Goal: Information Seeking & Learning: Learn about a topic

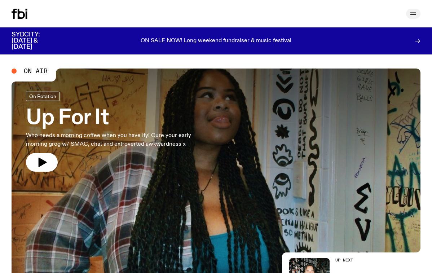
click at [411, 13] on icon "button" at bounding box center [413, 13] width 6 height 0
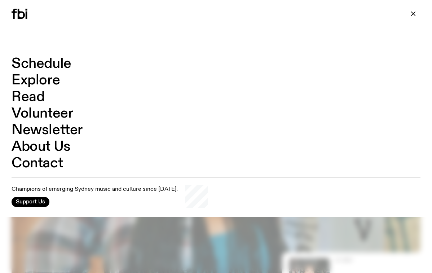
click at [51, 63] on link "Schedule" at bounding box center [42, 64] width 60 height 14
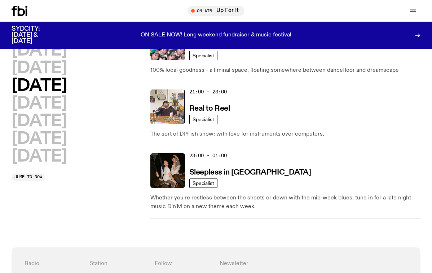
scroll to position [539, 0]
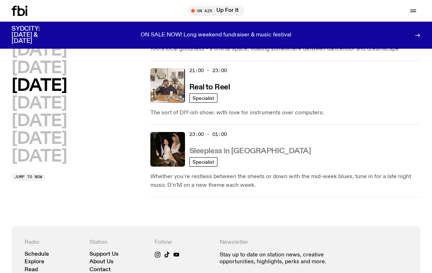
click at [223, 148] on h3 "Sleepless in [GEOGRAPHIC_DATA]" at bounding box center [250, 152] width 122 height 8
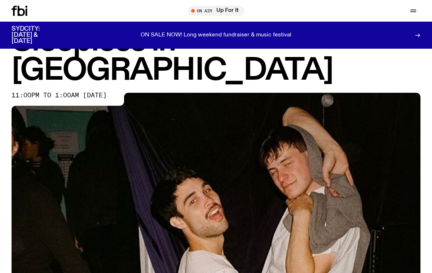
scroll to position [326, 0]
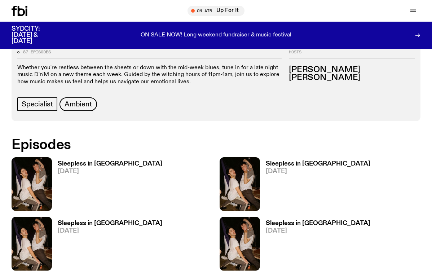
click at [64, 161] on h3 "Sleepless in [GEOGRAPHIC_DATA]" at bounding box center [110, 164] width 105 height 6
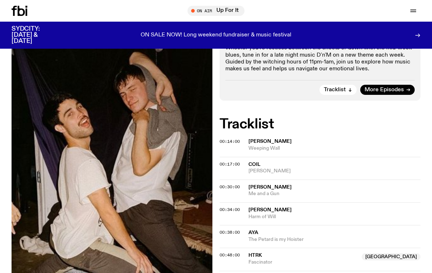
scroll to position [125, 0]
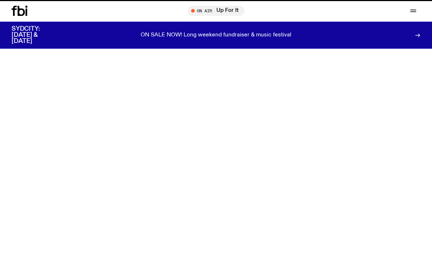
scroll to position [326, 0]
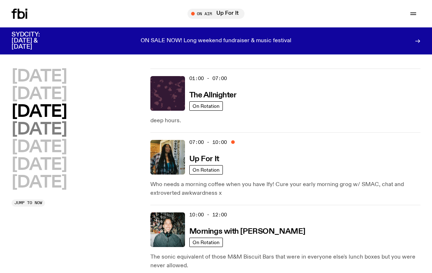
click at [67, 126] on h2 "[DATE]" at bounding box center [39, 130] width 55 height 16
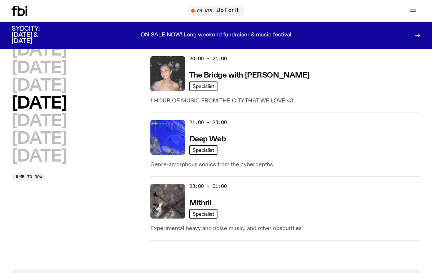
scroll to position [515, 0]
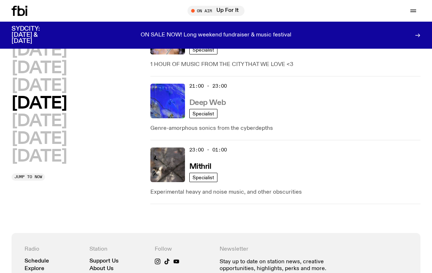
click at [206, 99] on h3 "Deep Web" at bounding box center [207, 103] width 36 height 8
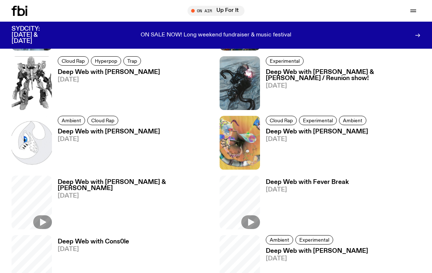
scroll to position [383, 0]
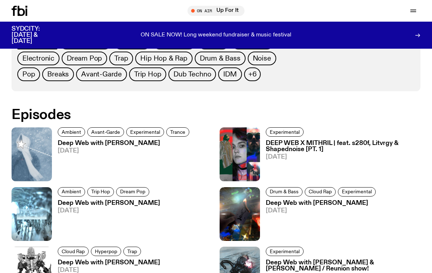
click at [76, 142] on h3 "Deep Web with [PERSON_NAME]" at bounding box center [125, 143] width 134 height 6
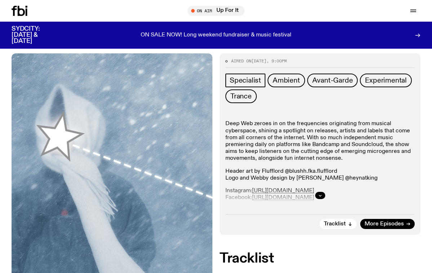
scroll to position [104, 0]
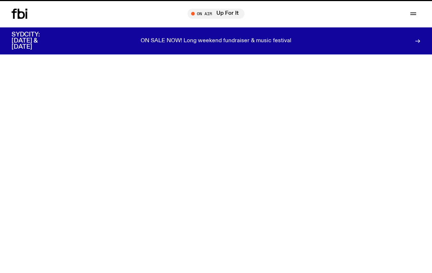
scroll to position [515, 0]
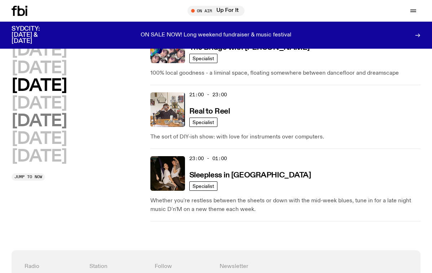
click at [50, 121] on h2 "[DATE]" at bounding box center [39, 121] width 55 height 16
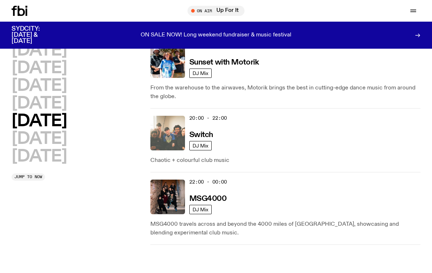
scroll to position [444, 0]
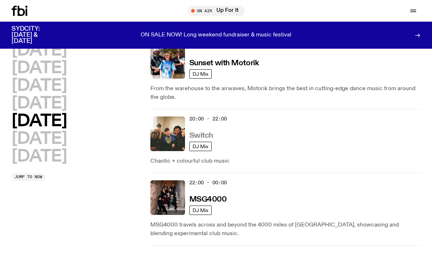
click at [206, 134] on h3 "Switch" at bounding box center [201, 136] width 24 height 8
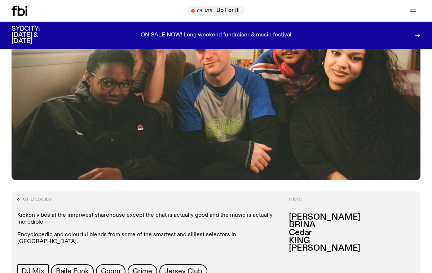
scroll to position [331, 0]
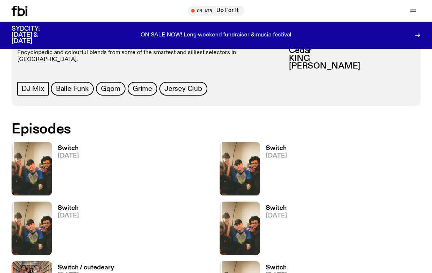
click at [71, 145] on h3 "Switch" at bounding box center [68, 148] width 21 height 6
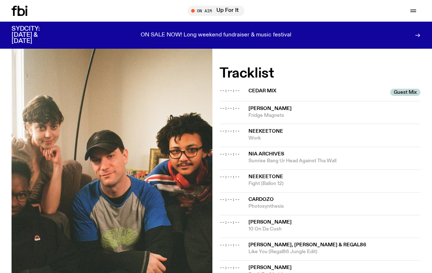
scroll to position [185, 0]
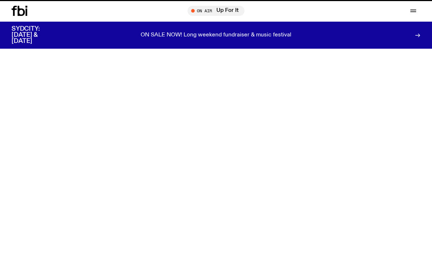
scroll to position [331, 0]
